Goal: Task Accomplishment & Management: Manage account settings

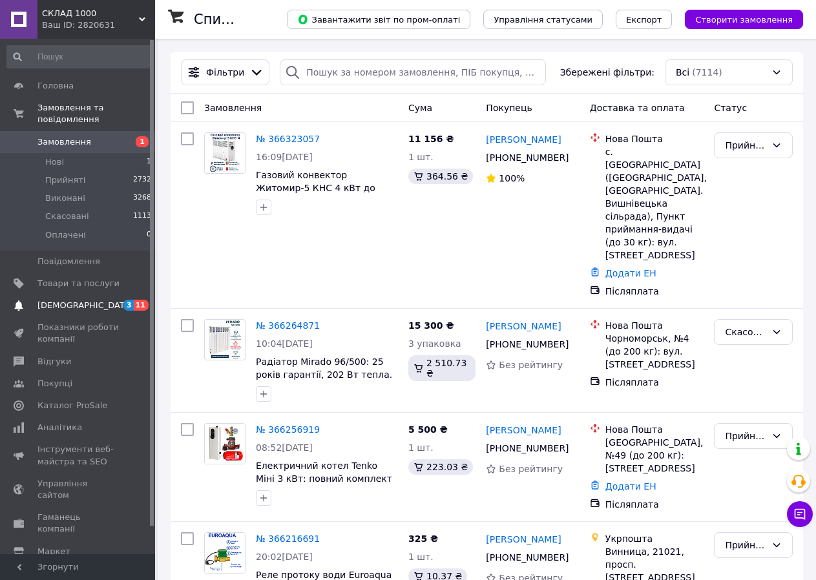
click at [50, 300] on span "[DEMOGRAPHIC_DATA]" at bounding box center [85, 306] width 96 height 12
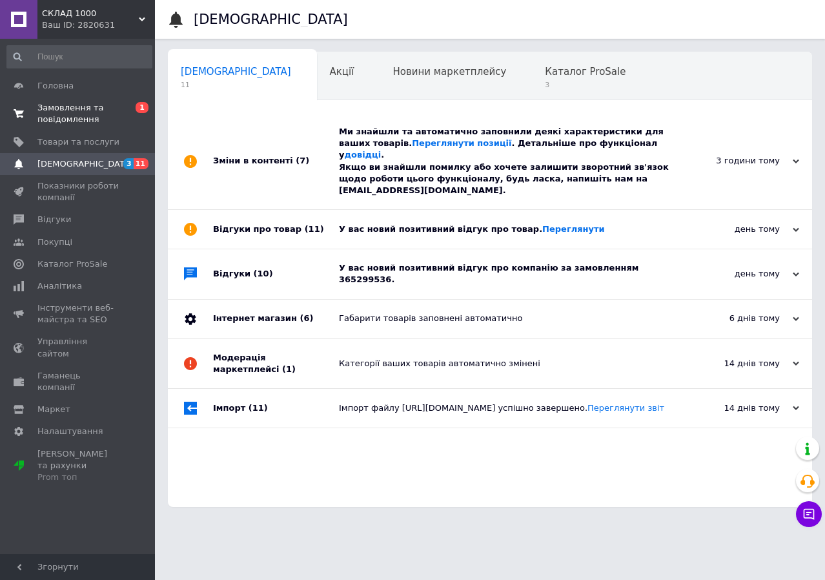
click at [61, 115] on span "Замовлення та повідомлення" at bounding box center [78, 113] width 82 height 23
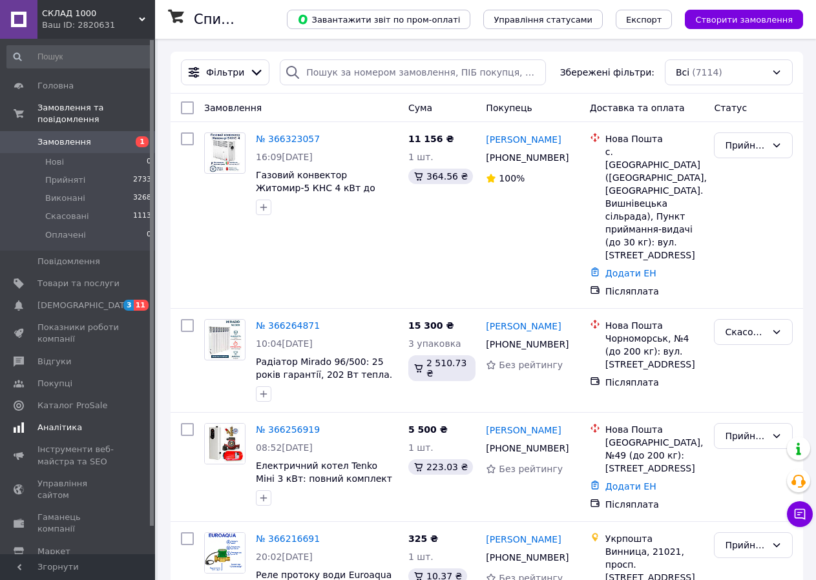
click at [52, 422] on span "Аналітика" at bounding box center [59, 428] width 45 height 12
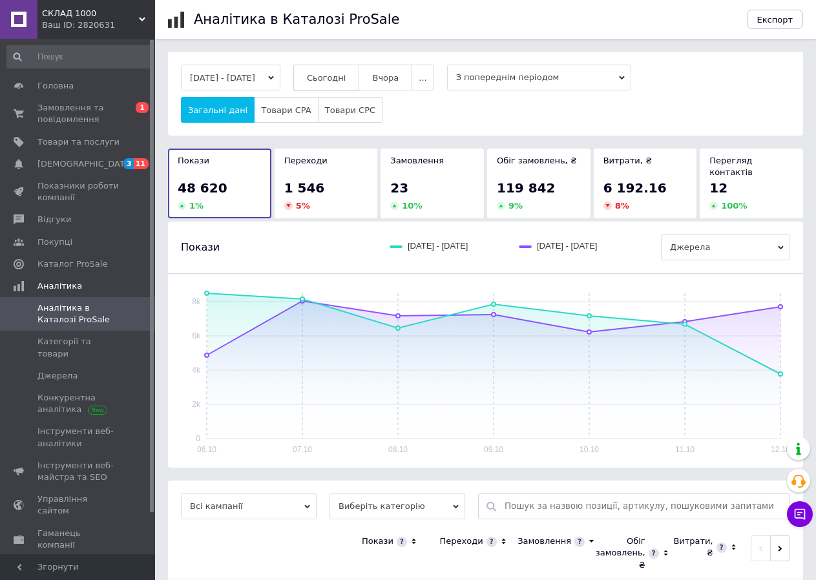
click at [344, 81] on span "Сьогодні" at bounding box center [326, 78] width 39 height 10
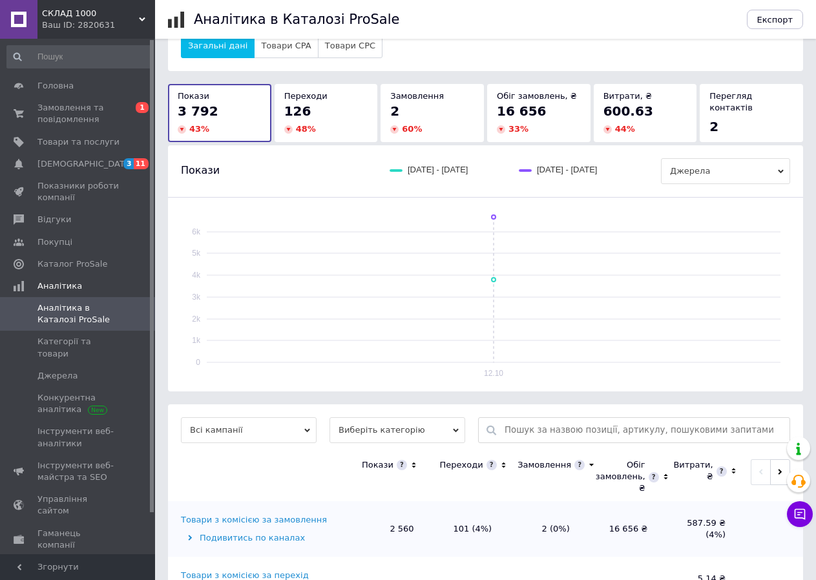
scroll to position [179, 0]
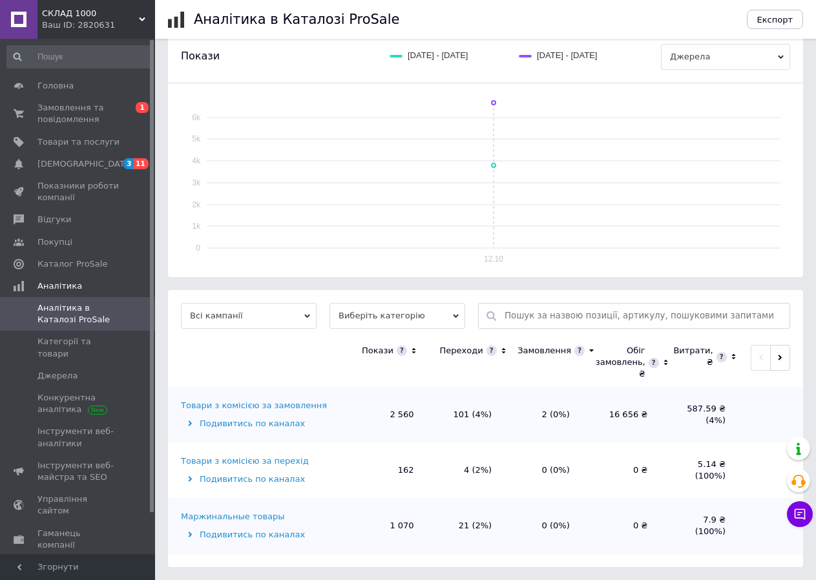
click at [240, 406] on div "Товари з комісією за замовлення" at bounding box center [254, 406] width 146 height 12
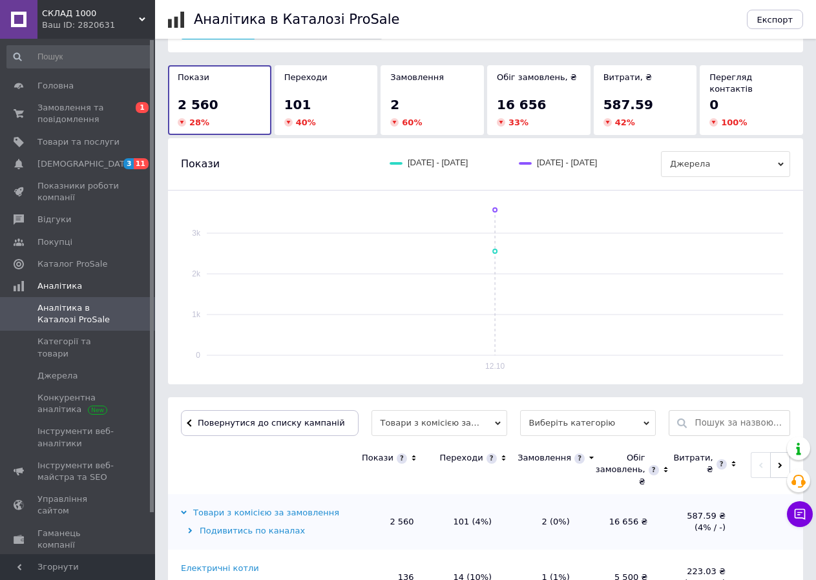
scroll to position [258, 0]
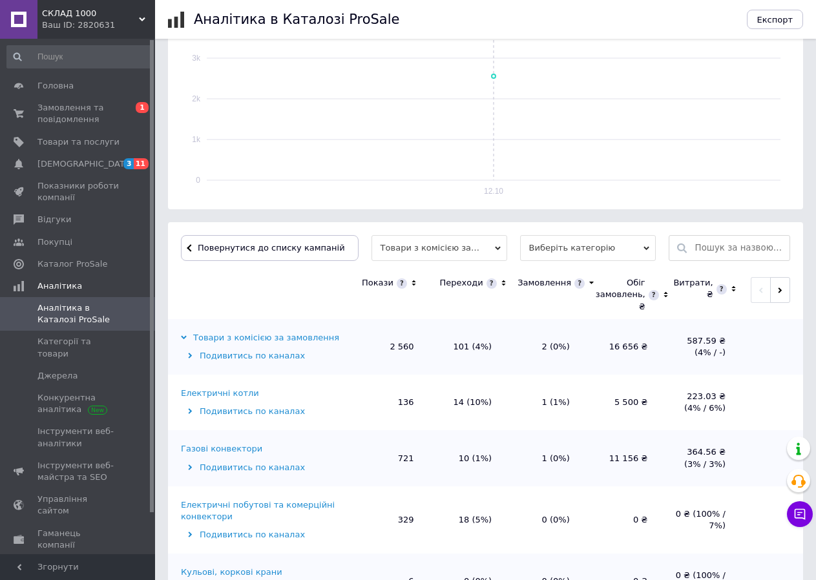
click at [499, 278] on icon at bounding box center [503, 283] width 8 height 11
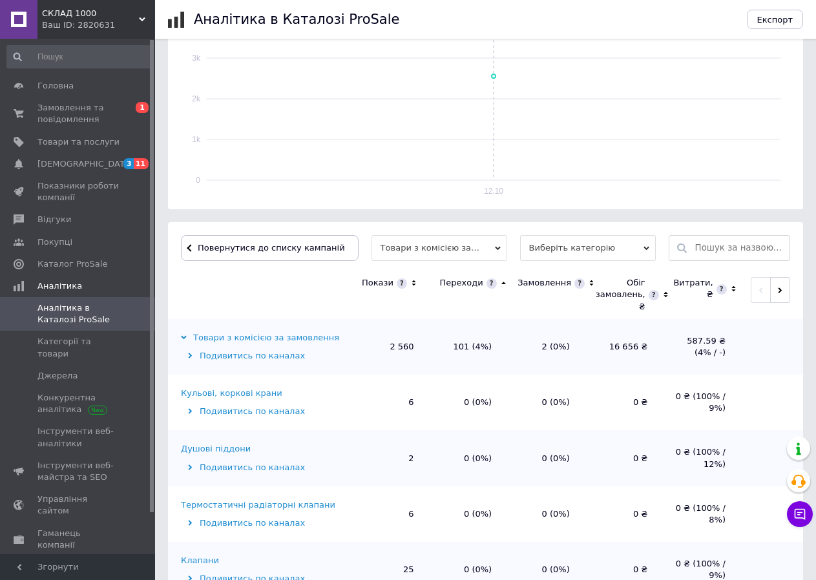
click at [501, 282] on icon at bounding box center [503, 283] width 5 height 3
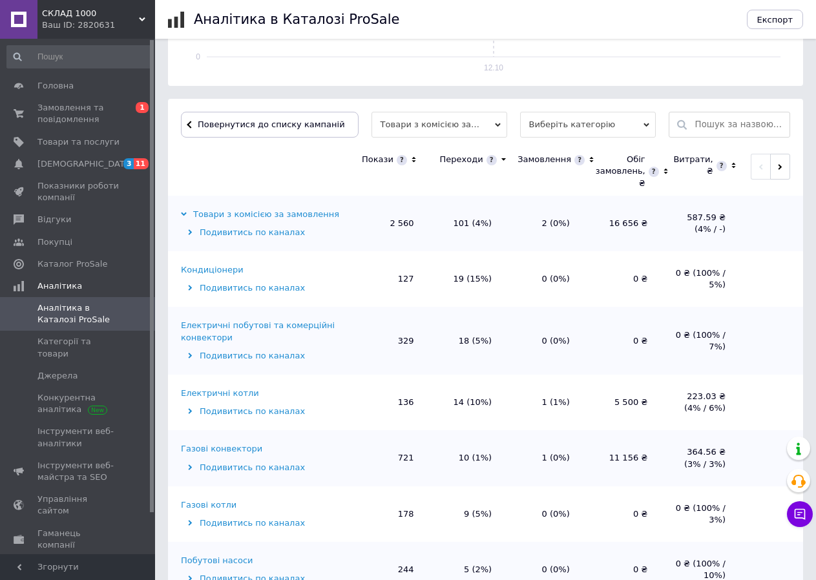
scroll to position [388, 0]
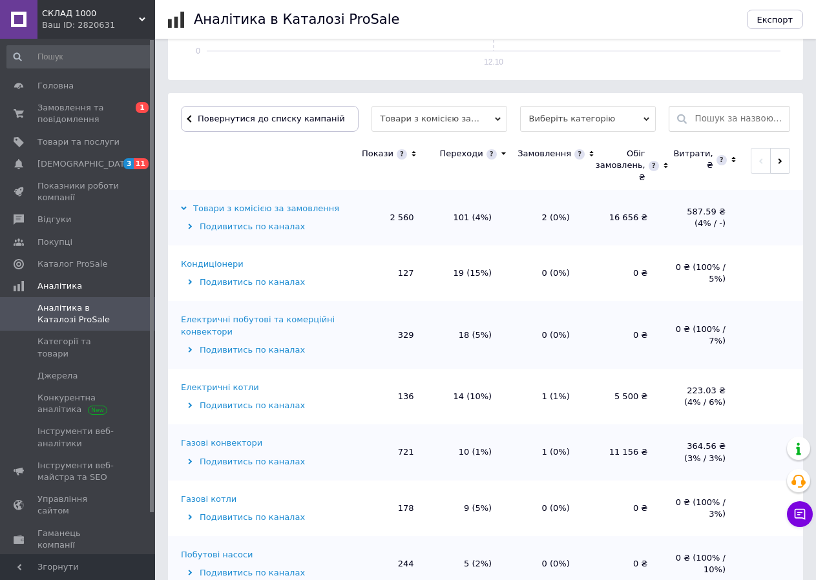
click at [229, 314] on div "Електричні побутові та комерційні конвектори" at bounding box center [263, 325] width 165 height 23
